Goal: Use online tool/utility

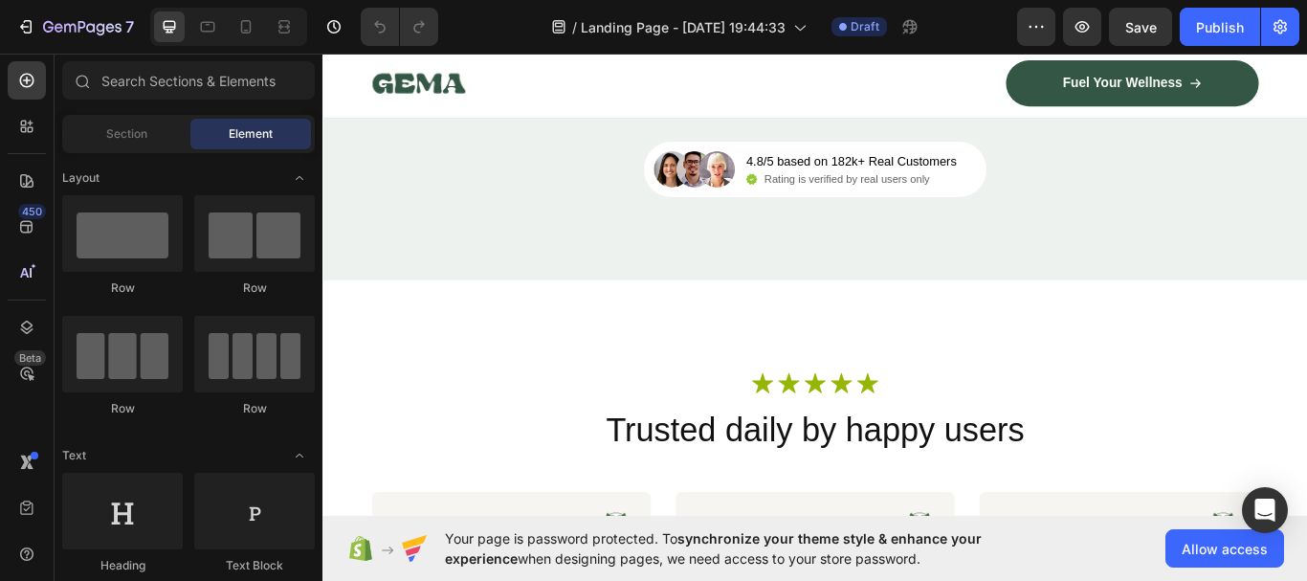
scroll to position [6853, 0]
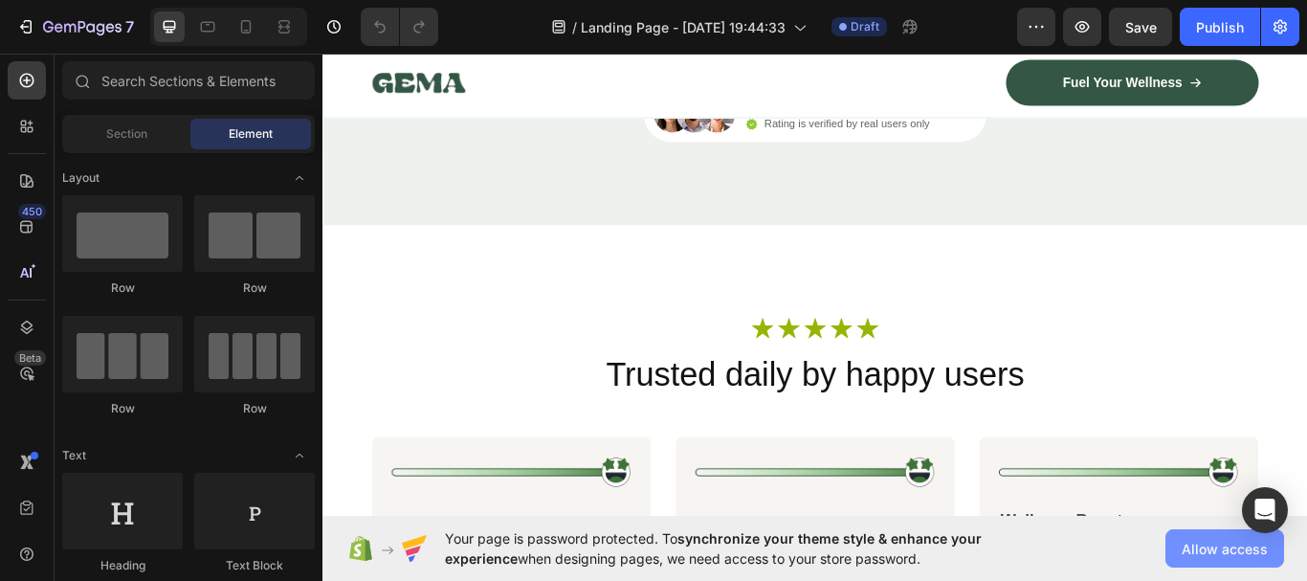
click at [1186, 551] on span "Allow access" at bounding box center [1225, 549] width 86 height 20
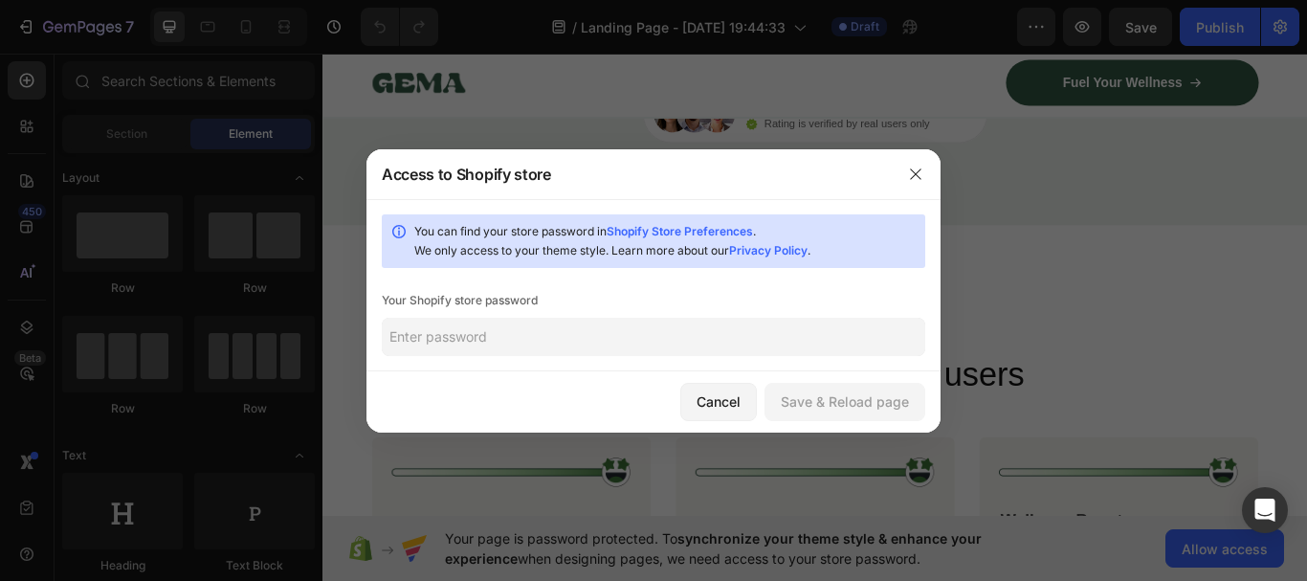
click at [550, 331] on input "text" at bounding box center [654, 337] width 544 height 38
click at [926, 176] on button "button" at bounding box center [915, 174] width 31 height 31
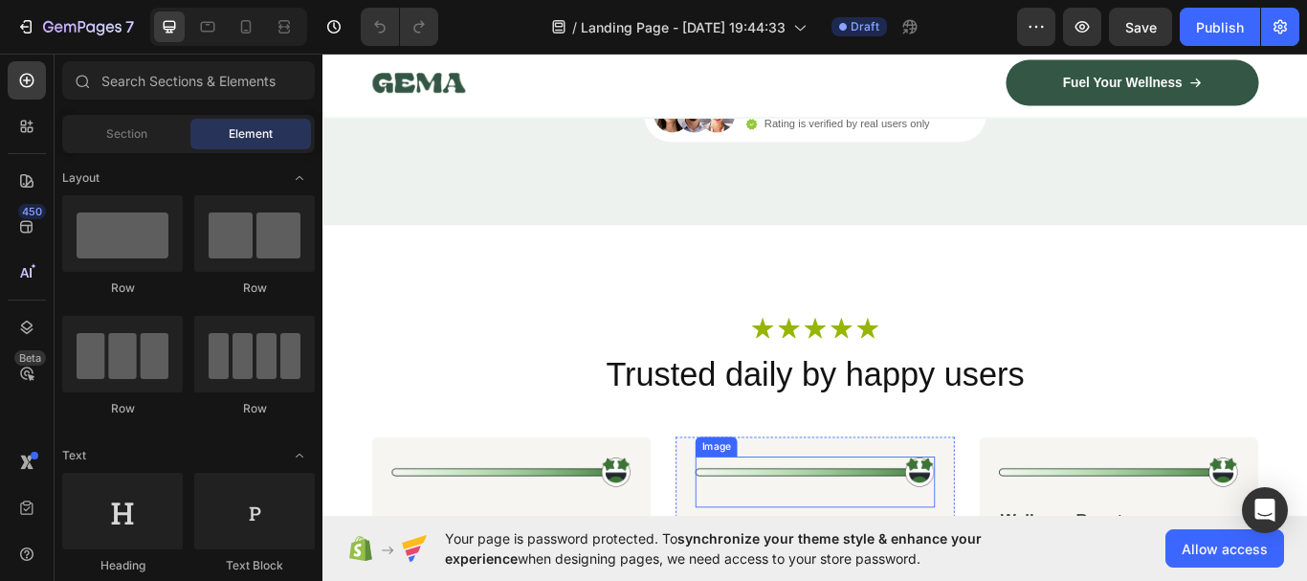
click at [1004, 561] on img at bounding box center [896, 542] width 279 height 36
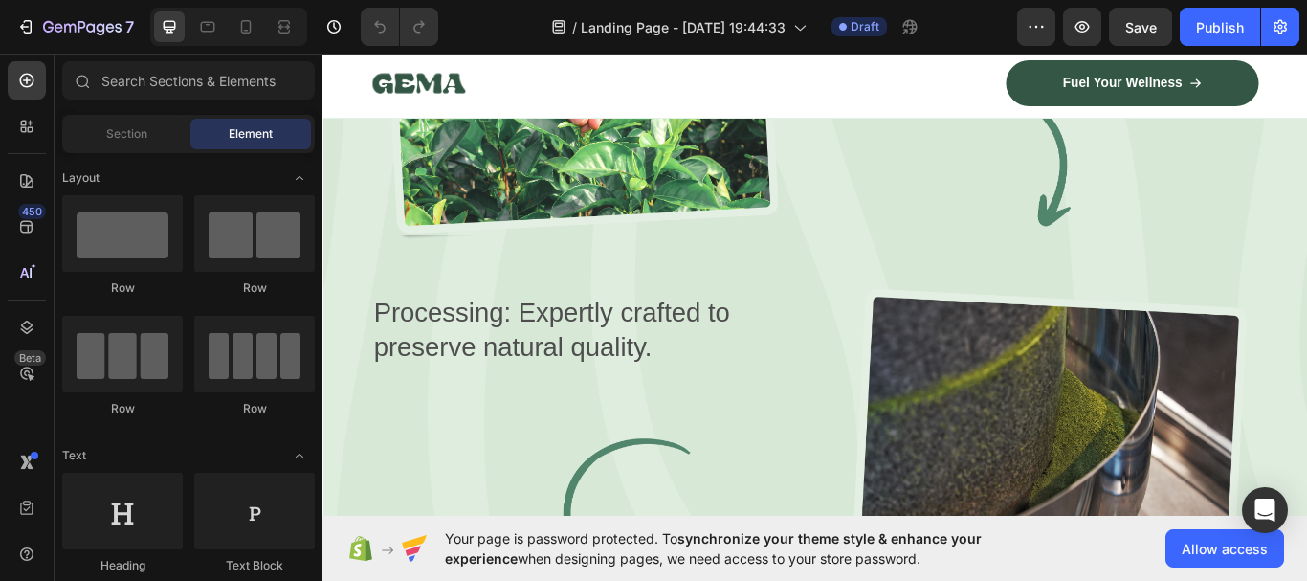
scroll to position [915, 0]
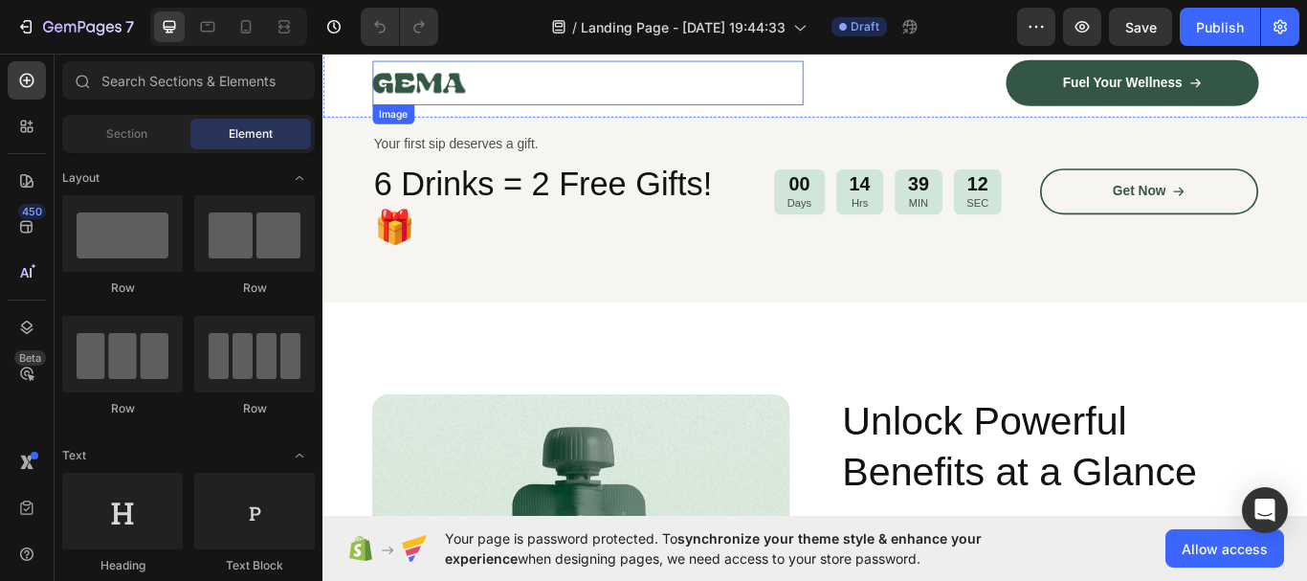
click at [509, 104] on div at bounding box center [631, 89] width 502 height 52
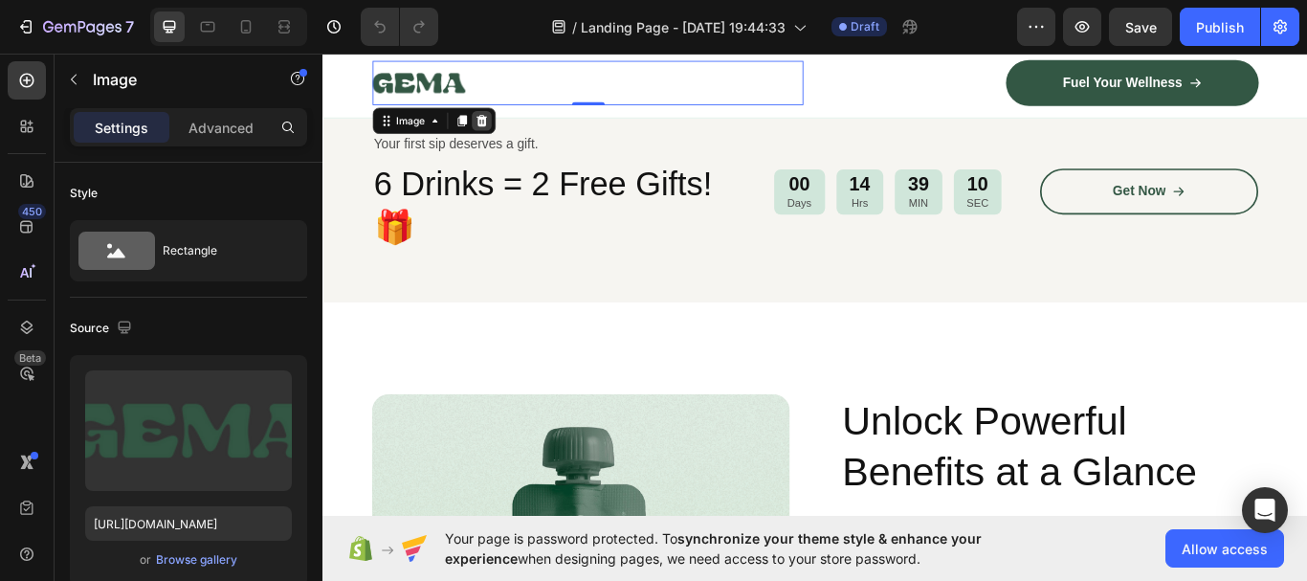
click at [507, 135] on icon at bounding box center [507, 132] width 12 height 13
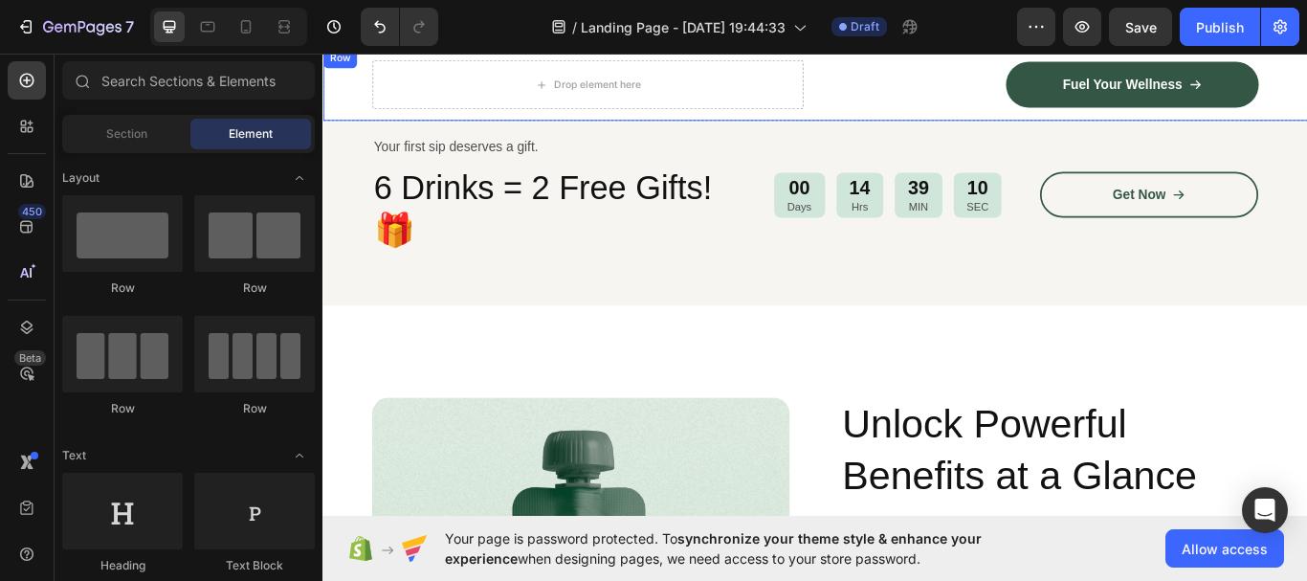
scroll to position [919, 0]
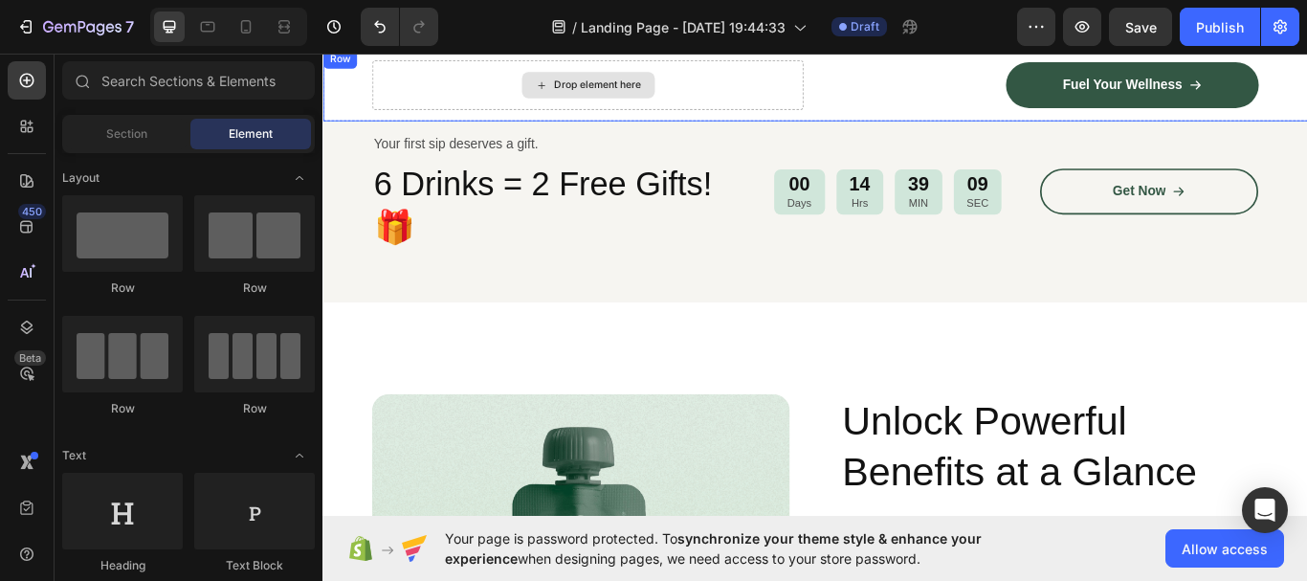
click at [753, 100] on div "Drop element here" at bounding box center [631, 90] width 502 height 57
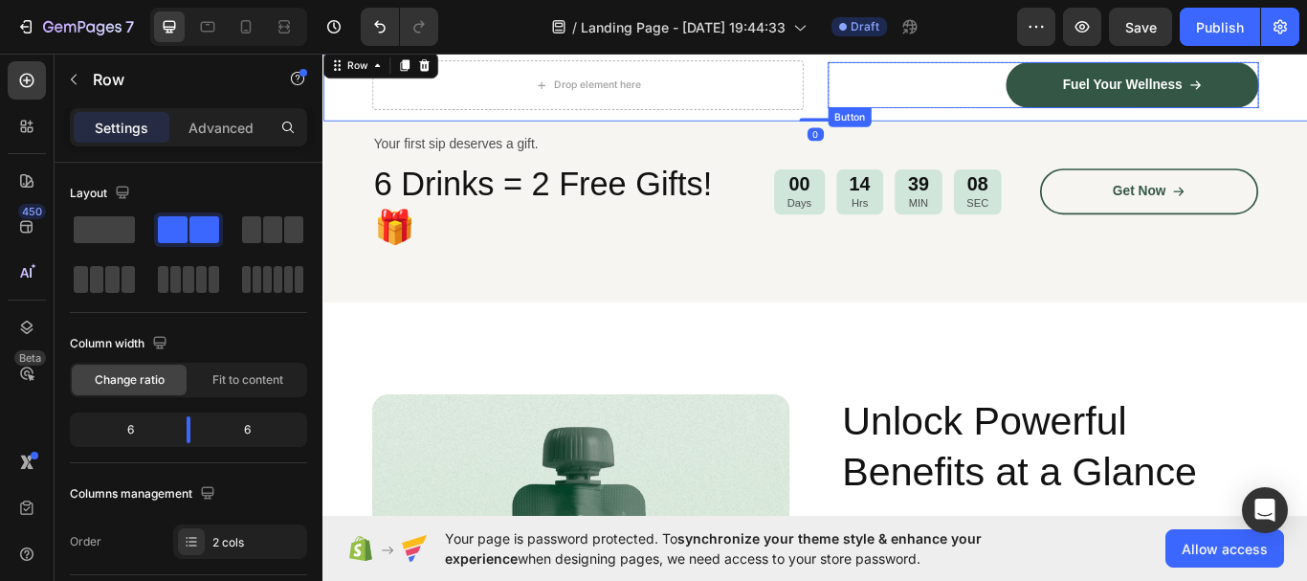
click at [919, 88] on div "Fuel Your Wellness Button" at bounding box center [1162, 91] width 502 height 54
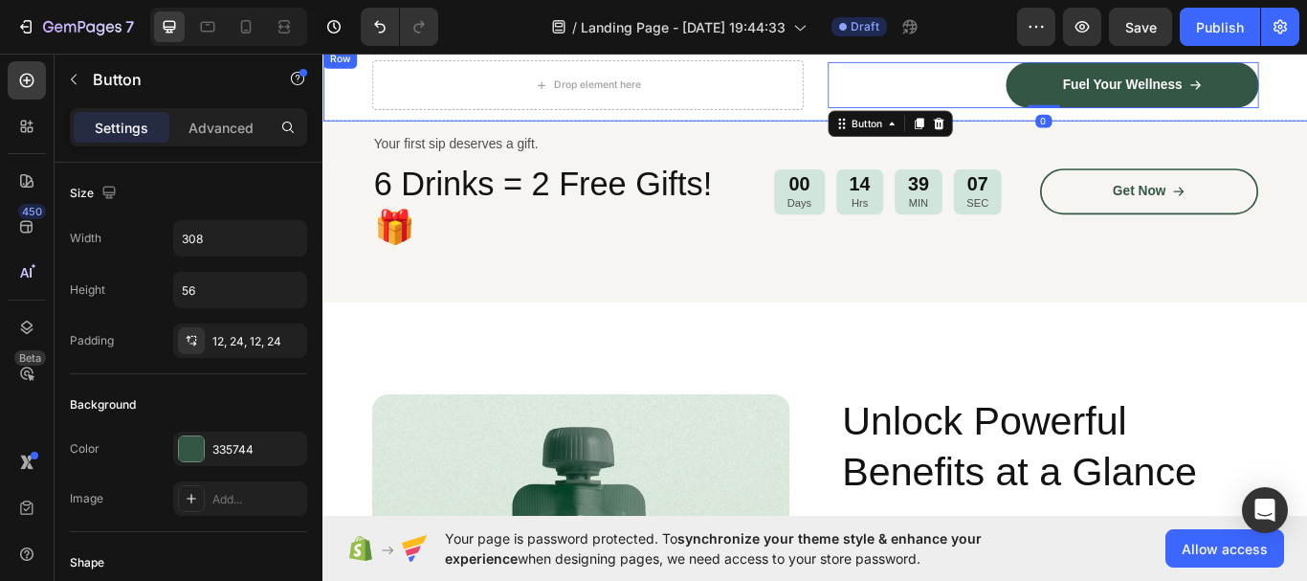
click at [889, 104] on div "Drop element here Fuel Your Wellness Button 0 Row Row" at bounding box center [896, 91] width 1148 height 84
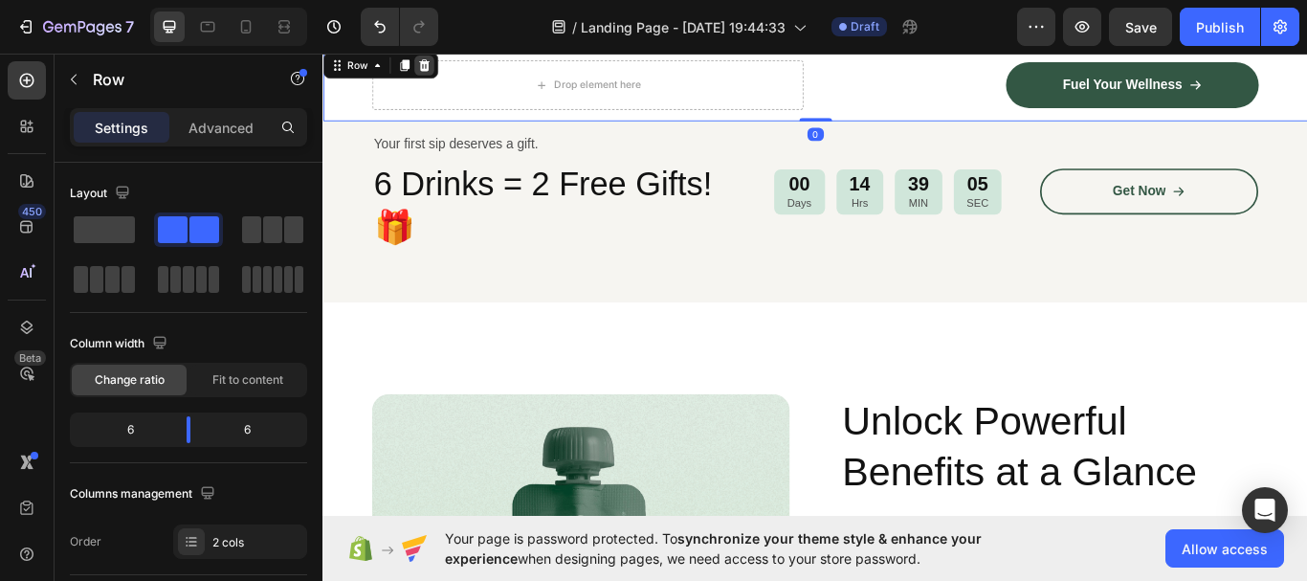
click at [446, 71] on icon at bounding box center [440, 67] width 15 height 15
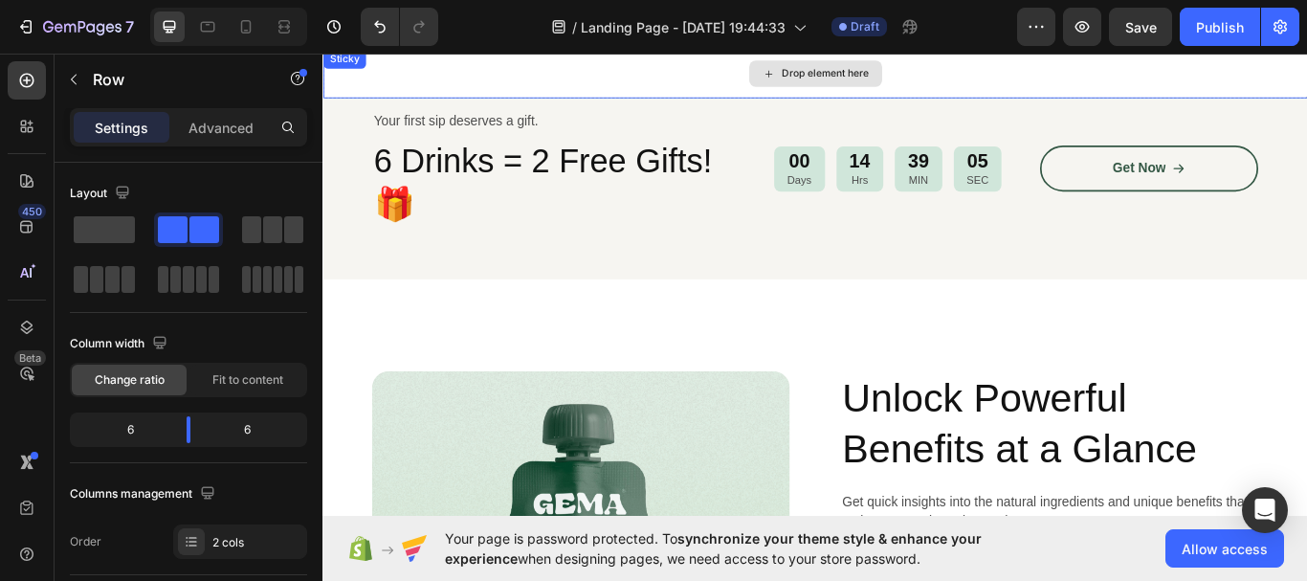
scroll to position [892, 0]
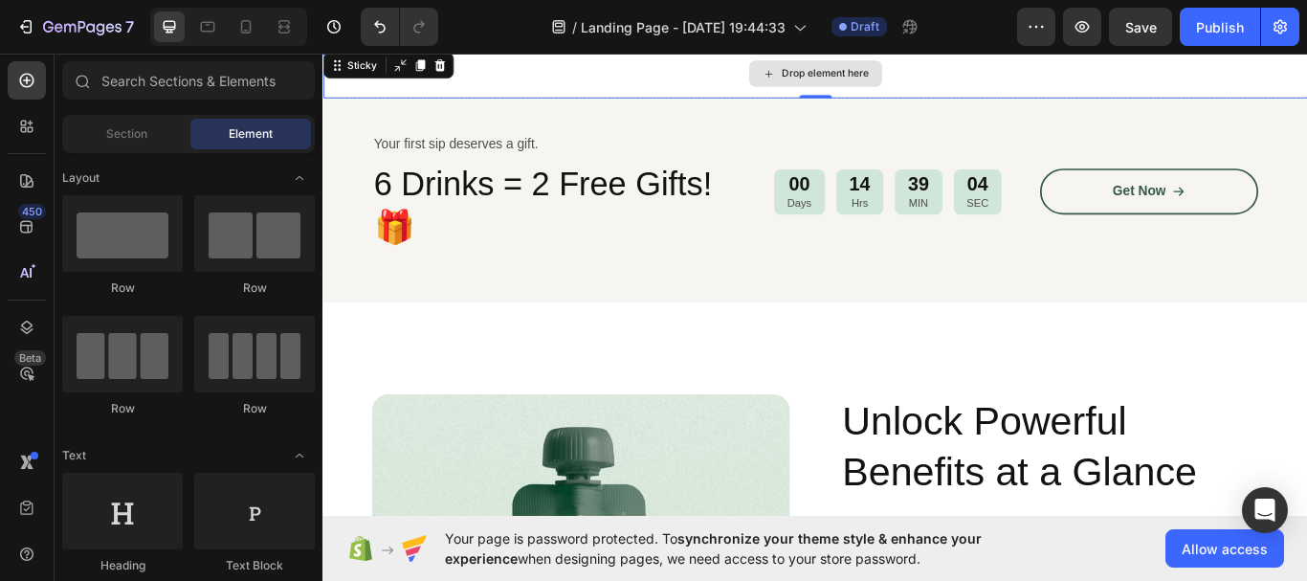
click at [516, 89] on div "Drop element here" at bounding box center [896, 77] width 1148 height 57
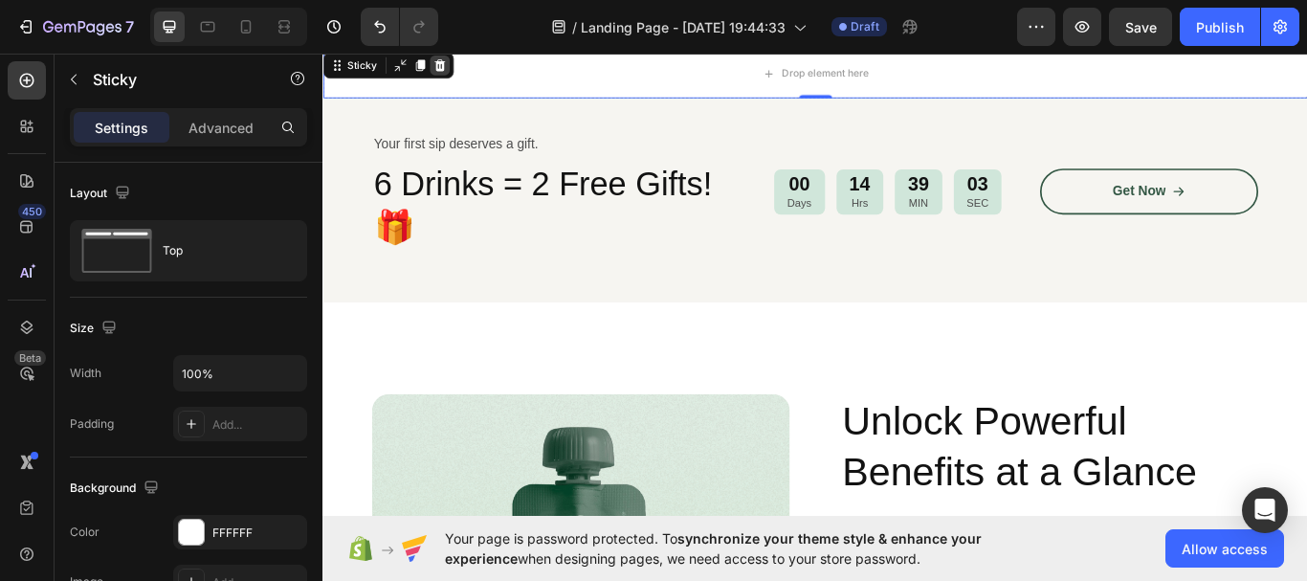
click at [458, 67] on icon at bounding box center [459, 67] width 12 height 13
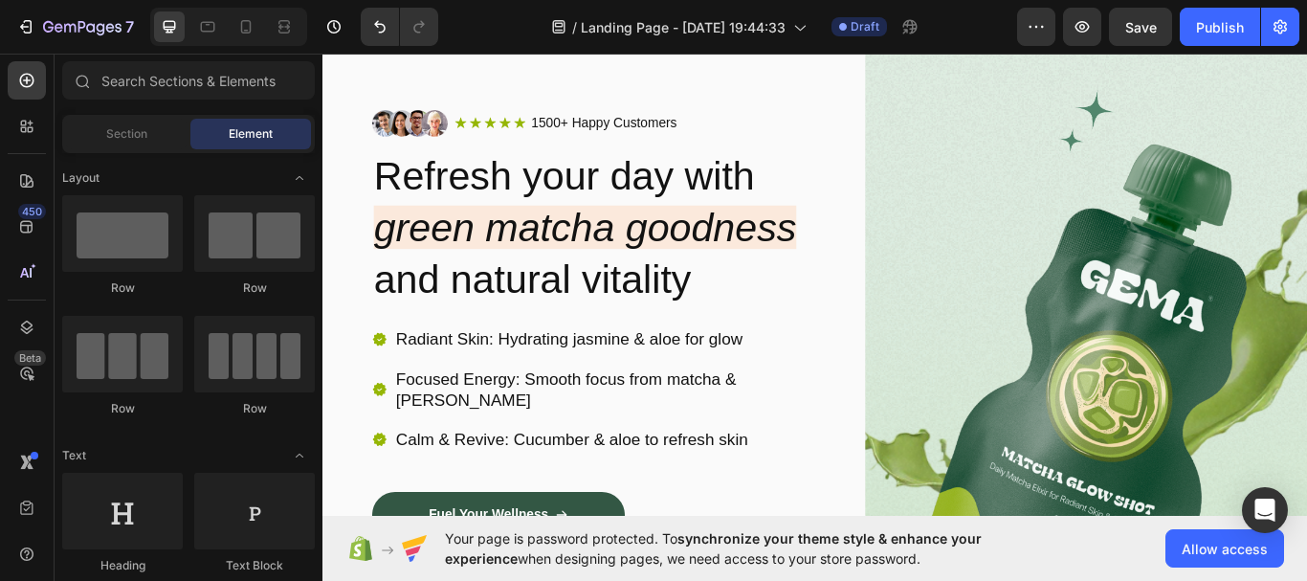
scroll to position [0, 0]
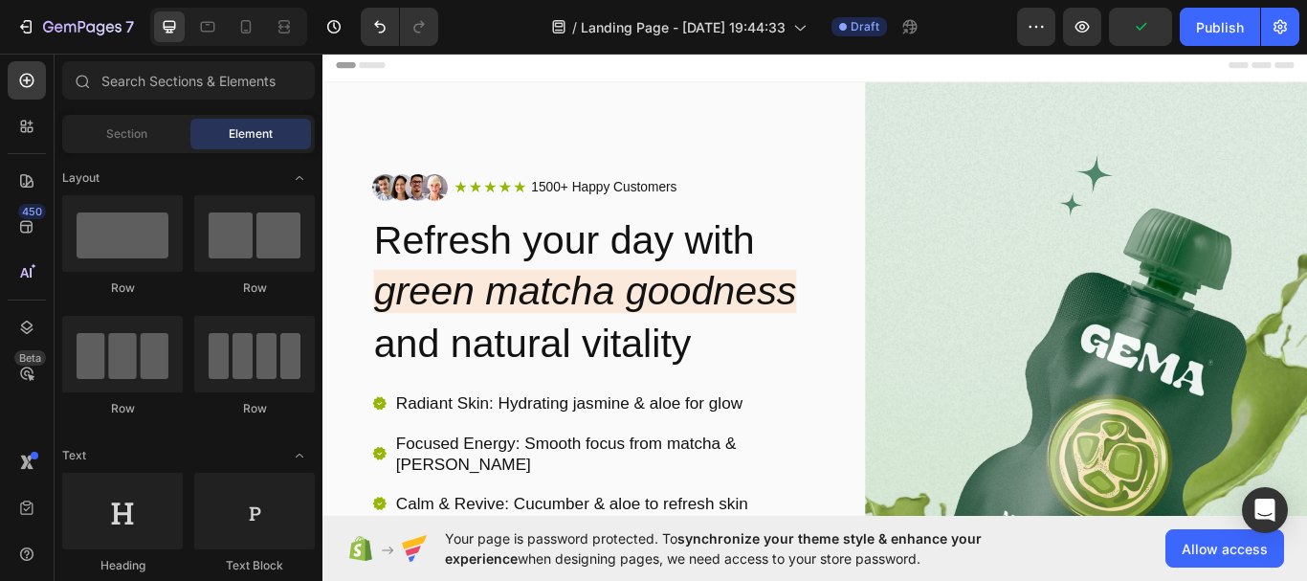
drag, startPoint x: 1462, startPoint y: 125, endPoint x: 1592, endPoint y: 90, distance: 134.9
click at [1211, 548] on span "Allow access" at bounding box center [1225, 549] width 86 height 20
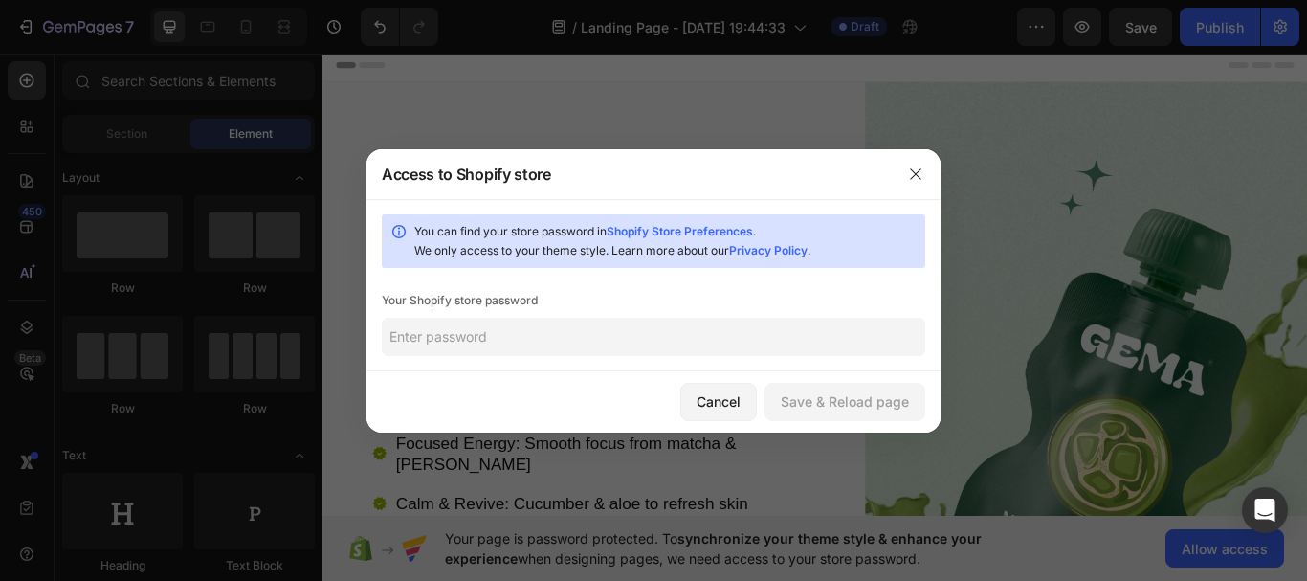
click at [704, 344] on input "text" at bounding box center [654, 337] width 544 height 38
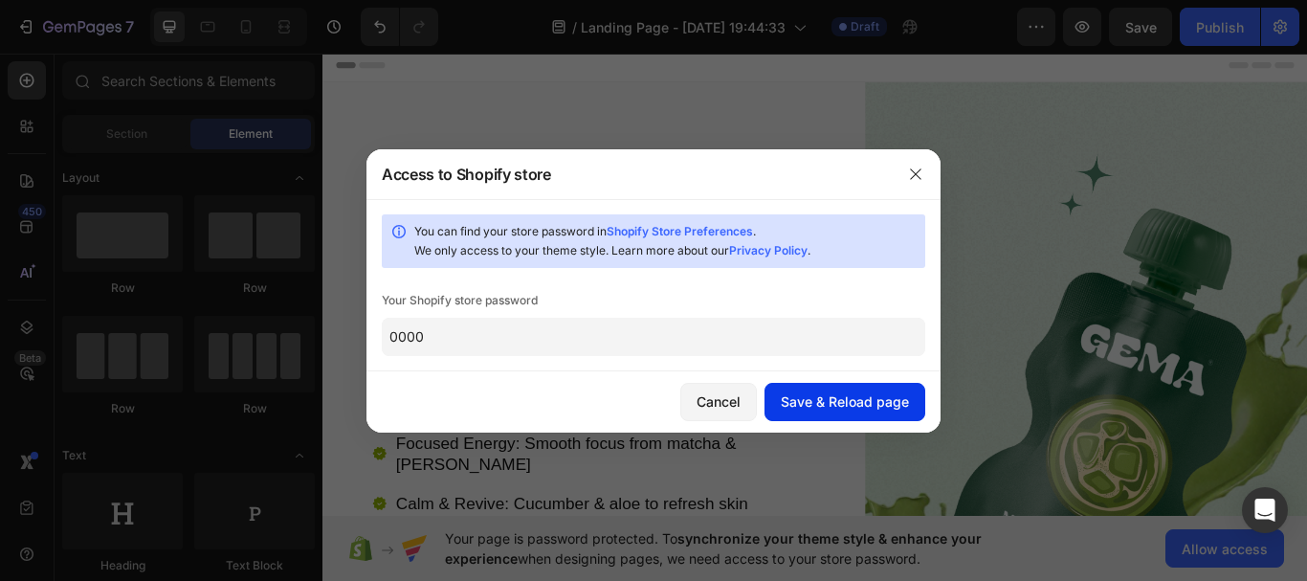
type input "0000"
click at [857, 411] on div "Save & Reload page" at bounding box center [845, 401] width 128 height 20
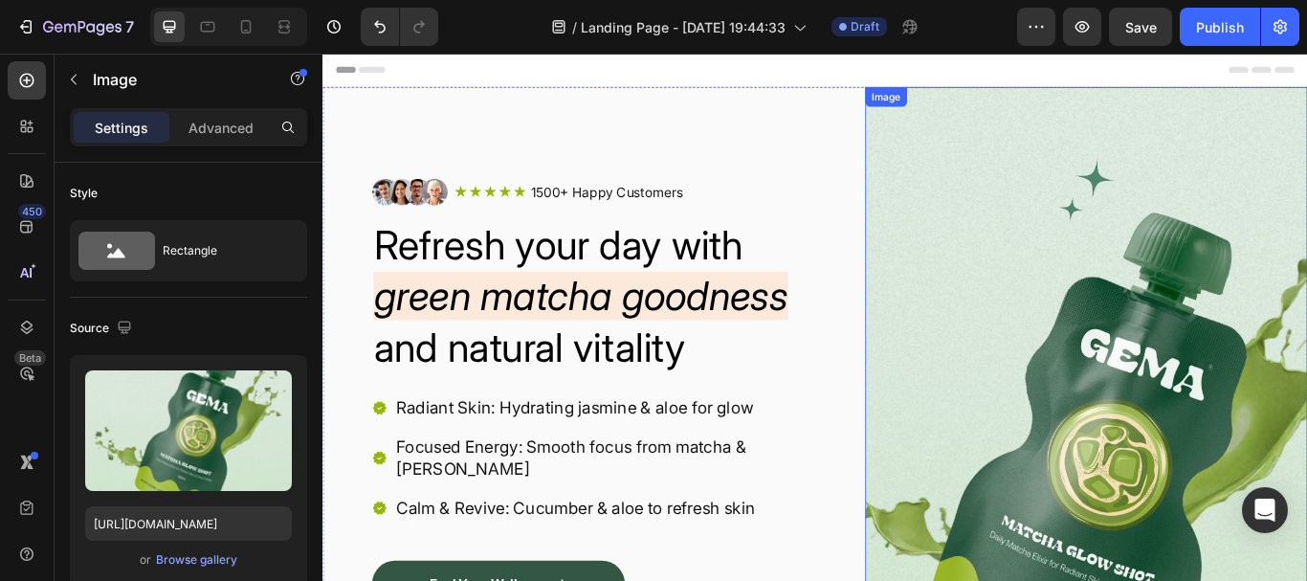
click at [1165, 229] on img at bounding box center [1213, 517] width 516 height 848
